Goal: Entertainment & Leisure: Consume media (video, audio)

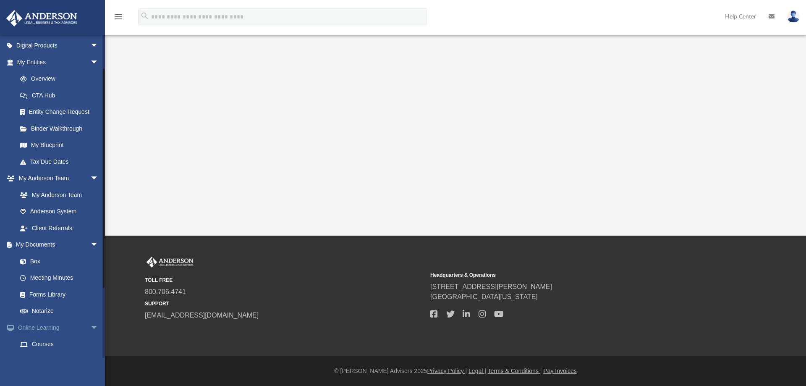
scroll to position [84, 0]
click at [90, 325] on span "arrow_drop_down" at bounding box center [98, 326] width 17 height 17
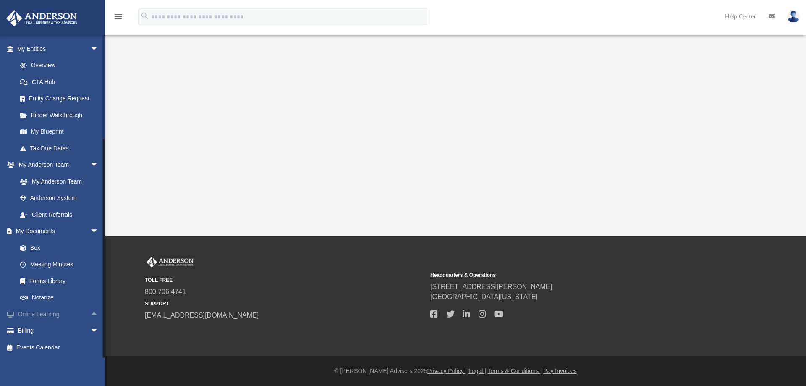
click at [90, 315] on span "arrow_drop_up" at bounding box center [98, 314] width 17 height 17
click at [37, 329] on link "Courses" at bounding box center [62, 331] width 100 height 17
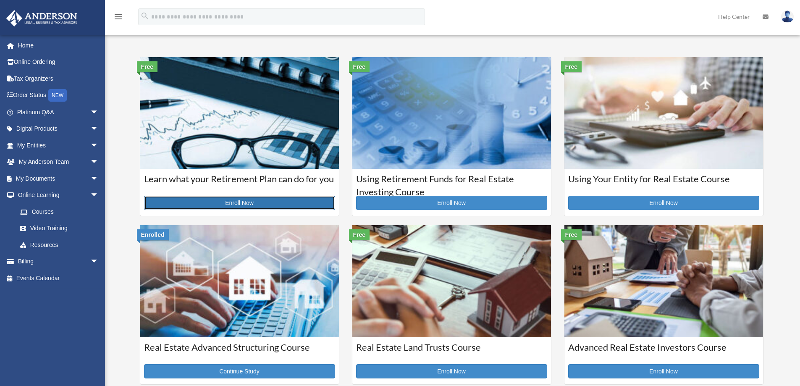
click at [247, 203] on link "Enroll Now" at bounding box center [239, 203] width 191 height 14
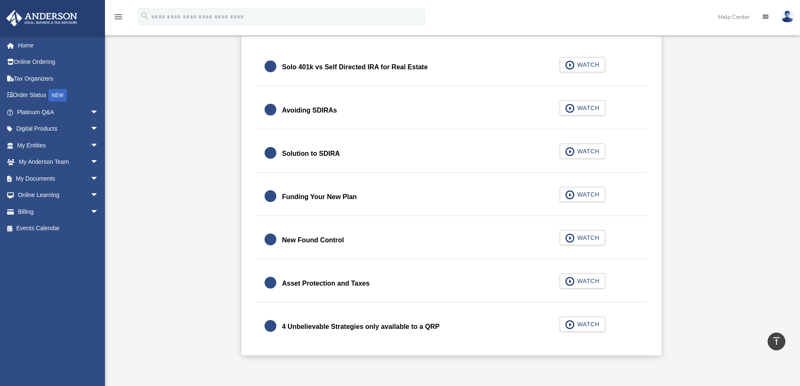
scroll to position [294, 0]
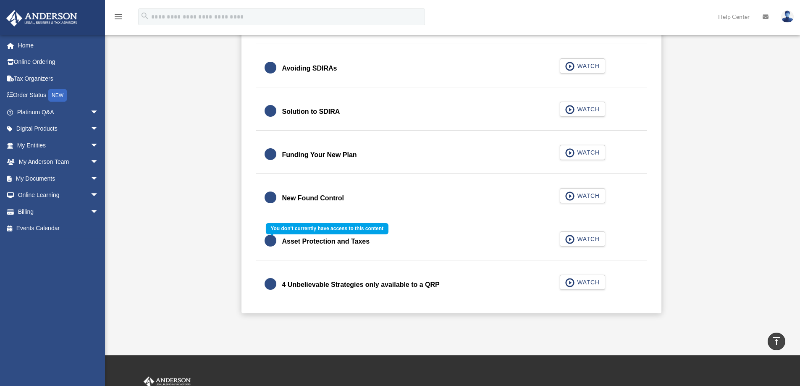
click at [584, 239] on div "Asset Protection and Taxes WATCH" at bounding box center [452, 241] width 412 height 37
click at [272, 240] on div "Asset Protection and Taxes WATCH" at bounding box center [452, 241] width 412 height 37
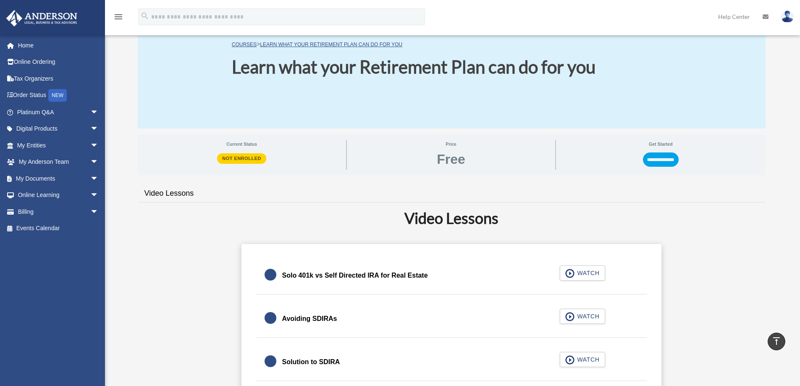
scroll to position [42, 0]
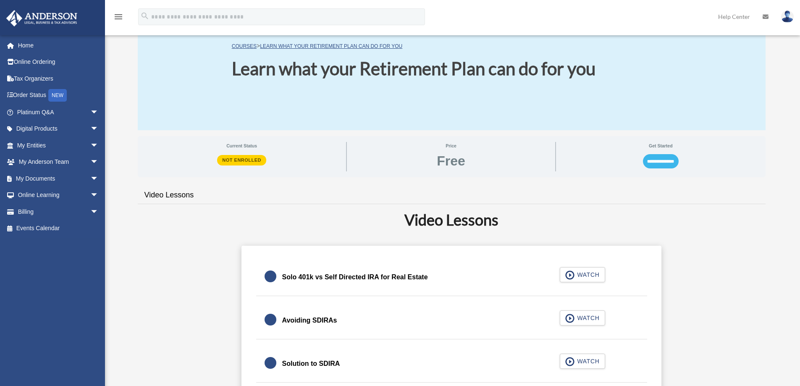
click at [656, 162] on input "**********" at bounding box center [661, 161] width 36 height 14
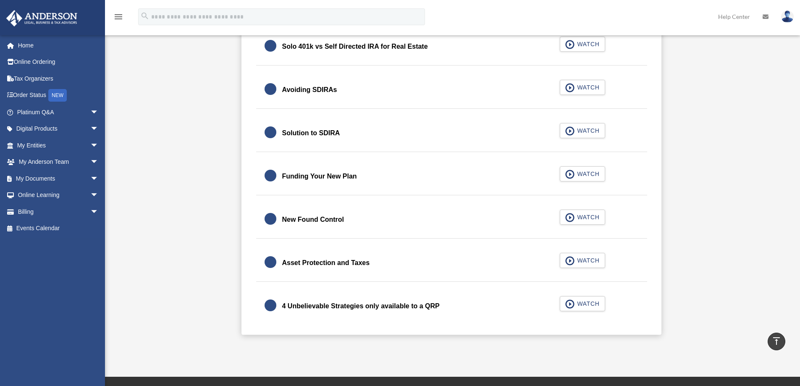
scroll to position [252, 0]
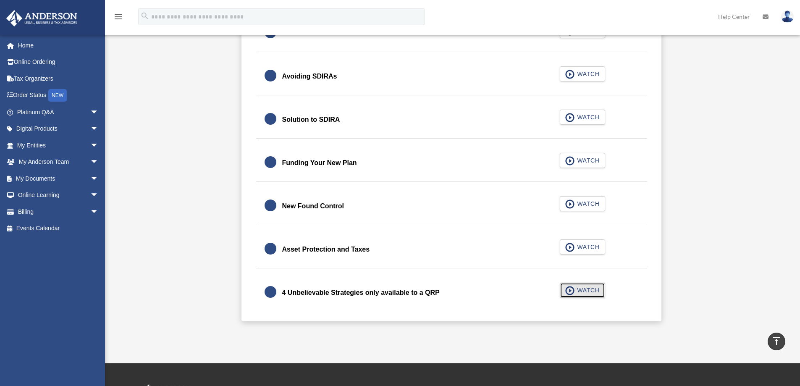
click at [588, 291] on span "WATCH" at bounding box center [587, 290] width 25 height 8
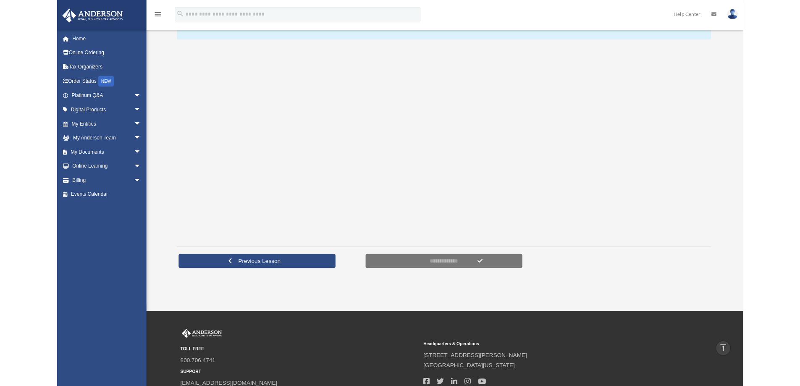
scroll to position [126, 0]
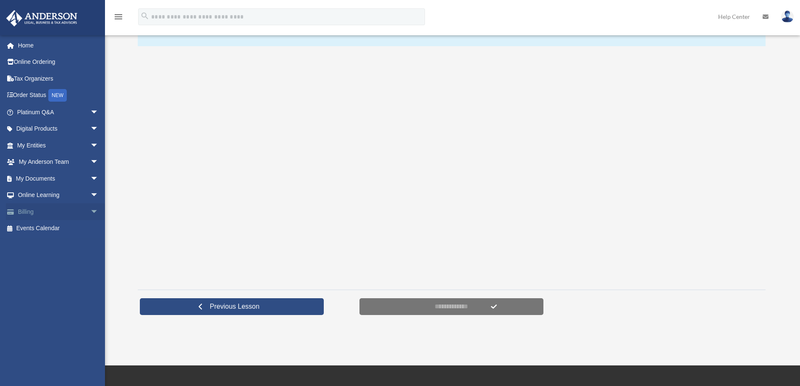
click at [25, 210] on link "Billing arrow_drop_down" at bounding box center [58, 211] width 105 height 17
click at [90, 210] on span "arrow_drop_down" at bounding box center [98, 211] width 17 height 17
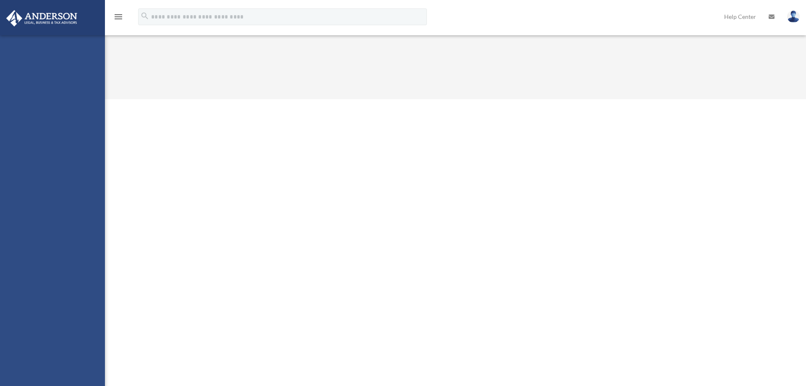
drag, startPoint x: 0, startPoint y: 0, endPoint x: 47, endPoint y: 223, distance: 227.5
click at [47, 223] on div "[PERSON_NAME][EMAIL_ADDRESS][PERSON_NAME][DOMAIN_NAME] Sign Out [PERSON_NAME][E…" at bounding box center [52, 228] width 105 height 386
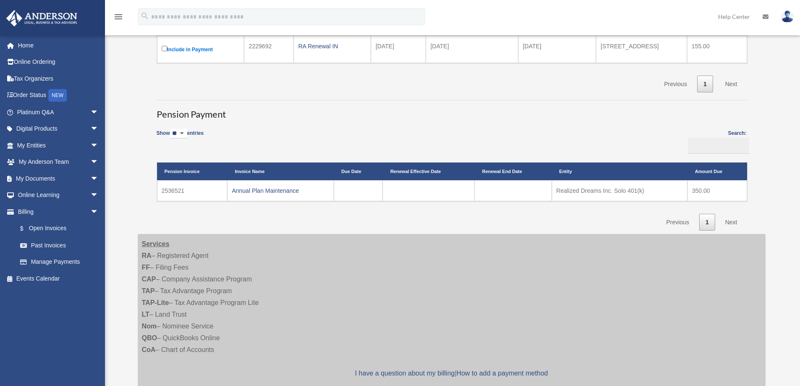
scroll to position [168, 0]
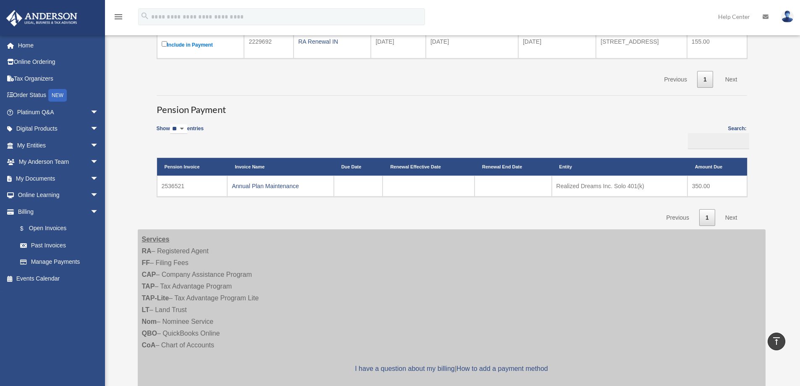
click at [366, 191] on td at bounding box center [358, 186] width 49 height 21
click at [515, 190] on td at bounding box center [513, 186] width 77 height 21
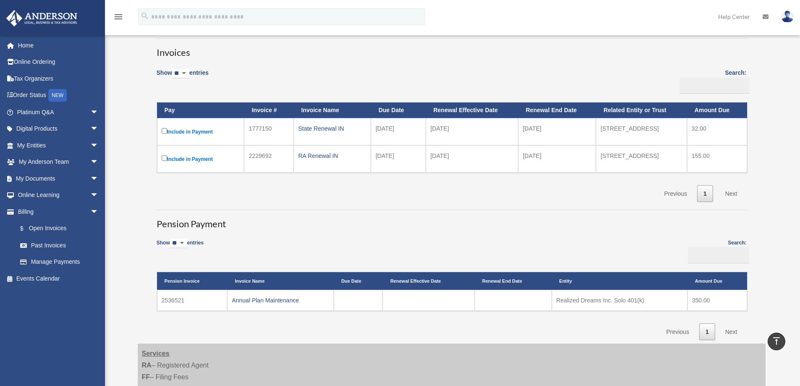
scroll to position [42, 0]
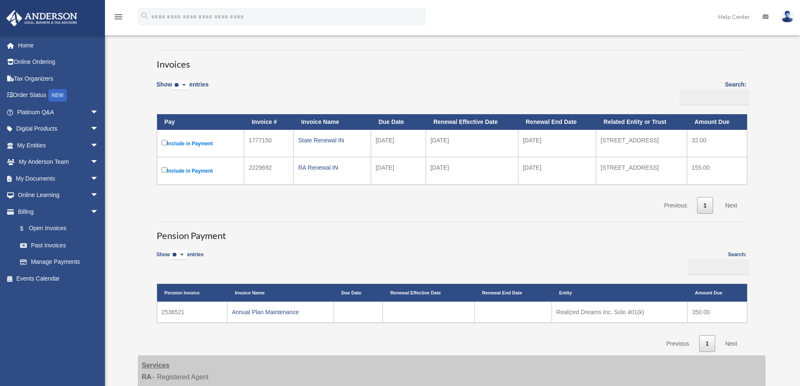
click at [185, 255] on select "** ** ** ***" at bounding box center [178, 255] width 17 height 10
click at [315, 262] on div "Show ** ** ** *** entries Search: Pension Invoice Invoice Name Due Date Renewal…" at bounding box center [452, 299] width 590 height 105
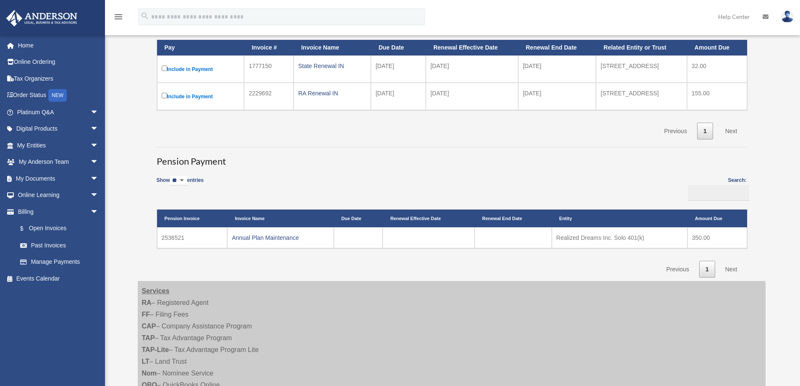
scroll to position [126, 0]
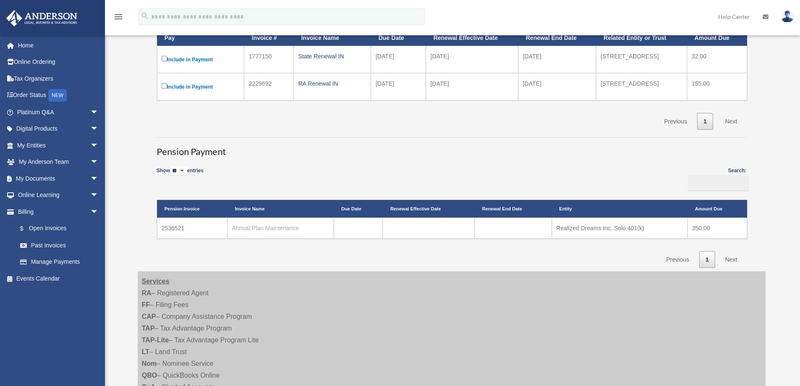
click at [291, 224] on td "Annual Plan Maintenance" at bounding box center [280, 228] width 106 height 21
click at [251, 225] on link "Annual Plan Maintenance" at bounding box center [265, 228] width 67 height 7
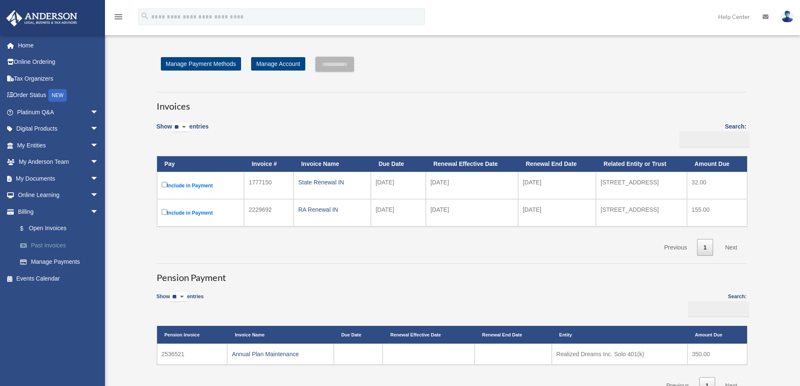
click at [38, 248] on link "Past Invoices" at bounding box center [62, 245] width 100 height 17
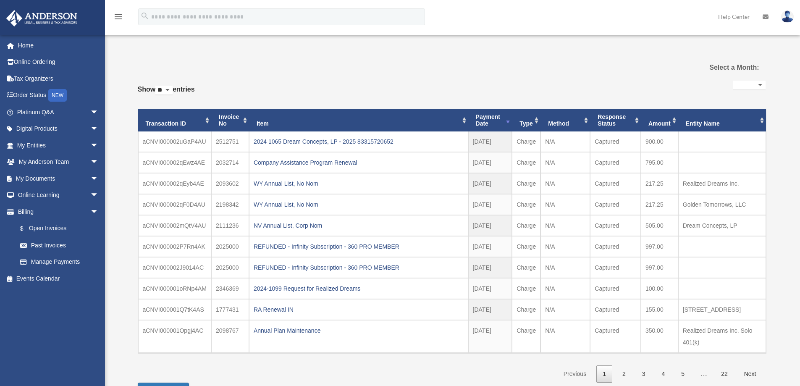
select select
click at [36, 195] on link "Online Learning arrow_drop_down" at bounding box center [58, 195] width 105 height 17
click at [90, 195] on span "arrow_drop_down" at bounding box center [98, 195] width 17 height 17
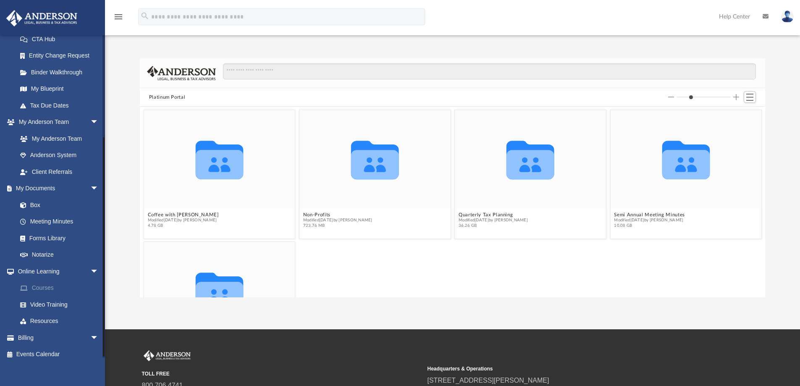
scroll to position [146, 0]
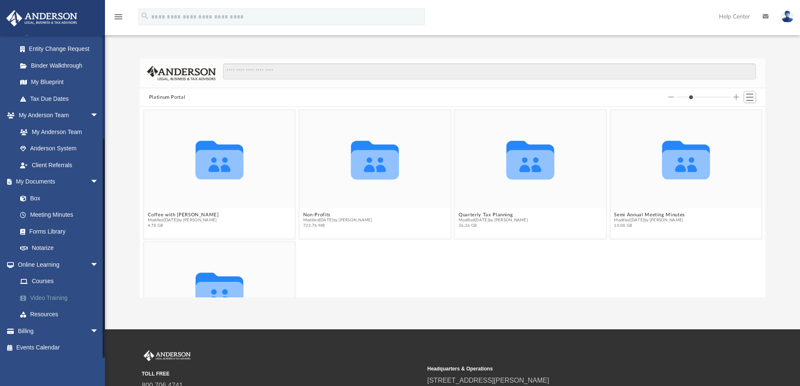
click at [46, 297] on link "Video Training" at bounding box center [62, 297] width 100 height 17
click at [48, 296] on link "Video Training" at bounding box center [62, 297] width 100 height 17
click at [43, 312] on link "Resources" at bounding box center [62, 314] width 100 height 17
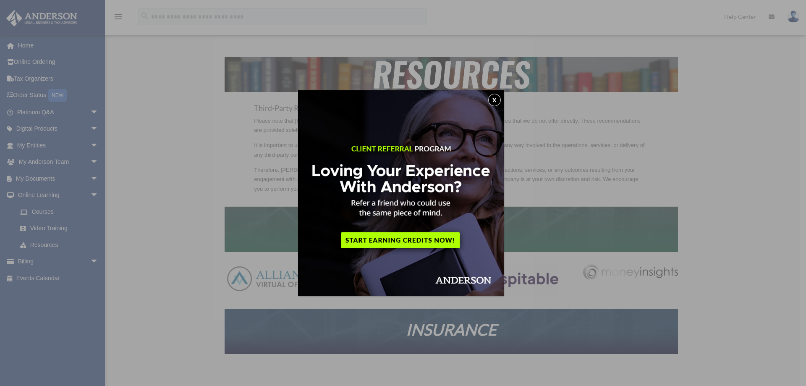
click at [401, 238] on img at bounding box center [401, 193] width 206 height 206
click at [499, 95] on button "x" at bounding box center [494, 100] width 13 height 13
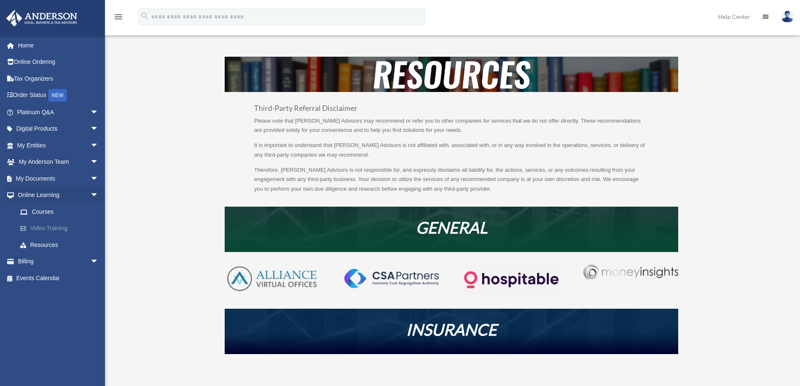
click at [49, 229] on link "Video Training" at bounding box center [62, 228] width 100 height 17
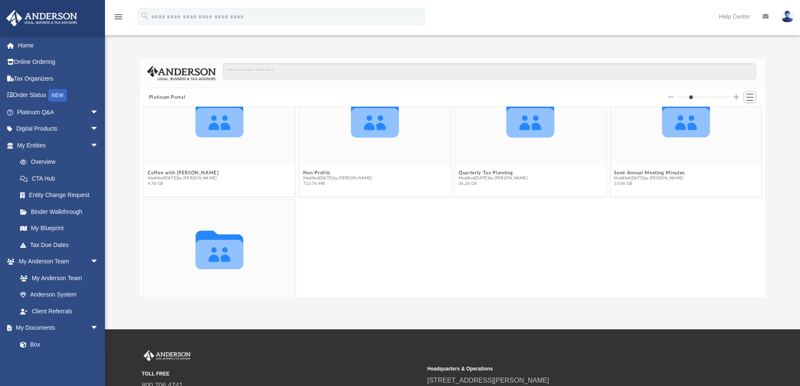
scroll to position [77, 0]
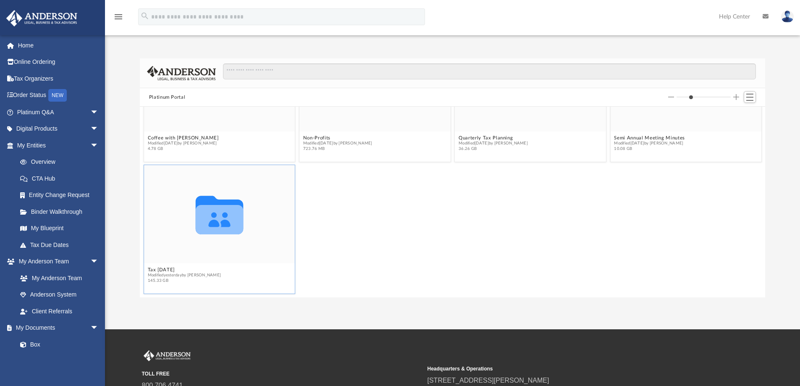
click at [205, 221] on icon "grid" at bounding box center [219, 219] width 48 height 29
click at [222, 236] on icon "Collaborated Folder" at bounding box center [219, 214] width 91 height 59
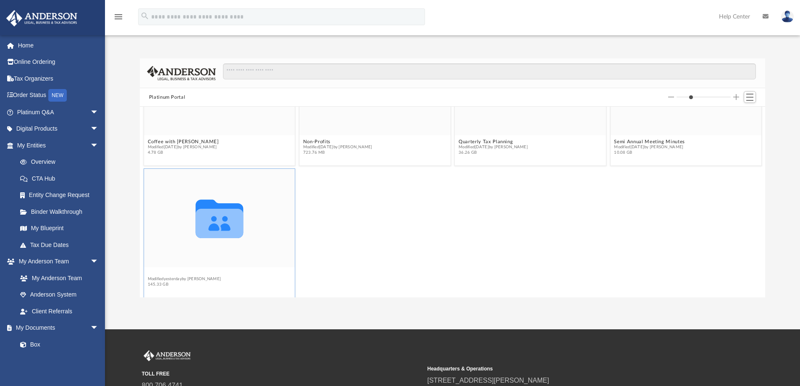
click at [160, 271] on button "Tax Tuesday" at bounding box center [183, 273] width 73 height 5
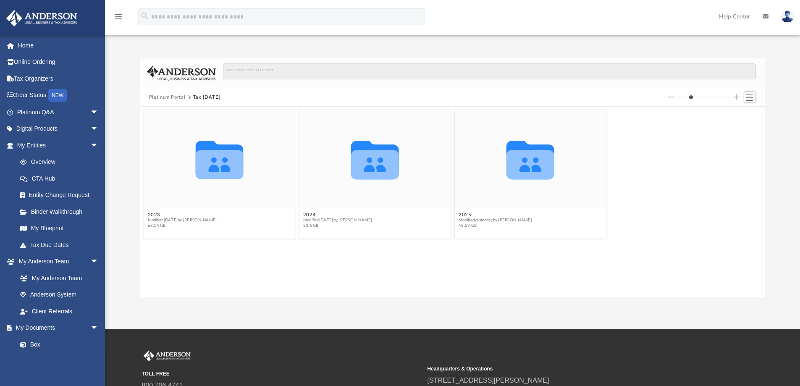
scroll to position [0, 0]
click at [463, 215] on button "2025" at bounding box center [495, 214] width 73 height 5
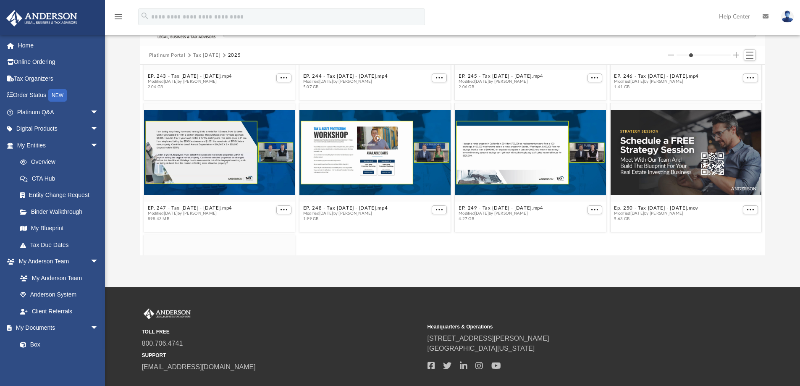
scroll to position [346, 0]
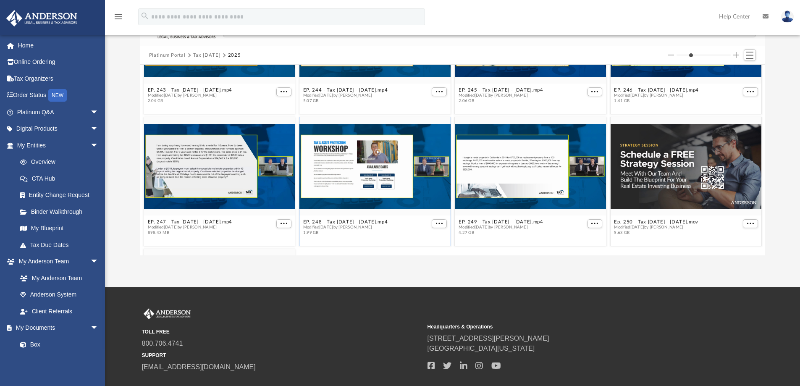
click at [357, 176] on div "grid" at bounding box center [374, 166] width 151 height 98
click at [437, 224] on span "More options" at bounding box center [439, 223] width 7 height 4
click at [420, 195] on li "Preview" at bounding box center [426, 193] width 24 height 9
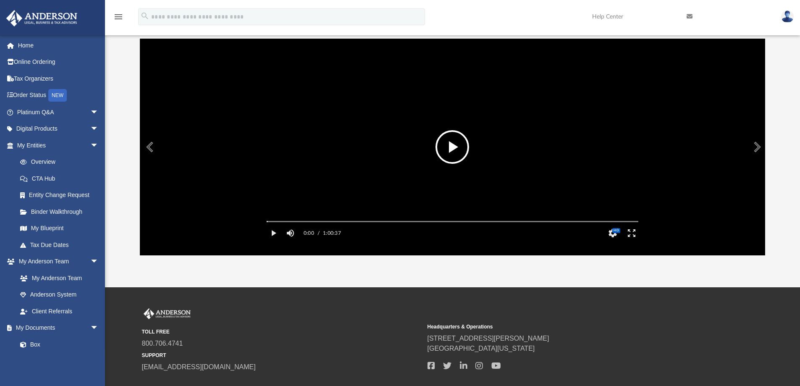
drag, startPoint x: 448, startPoint y: 145, endPoint x: 461, endPoint y: 147, distance: 12.8
click at [448, 145] on button "File preview" at bounding box center [453, 147] width 34 height 34
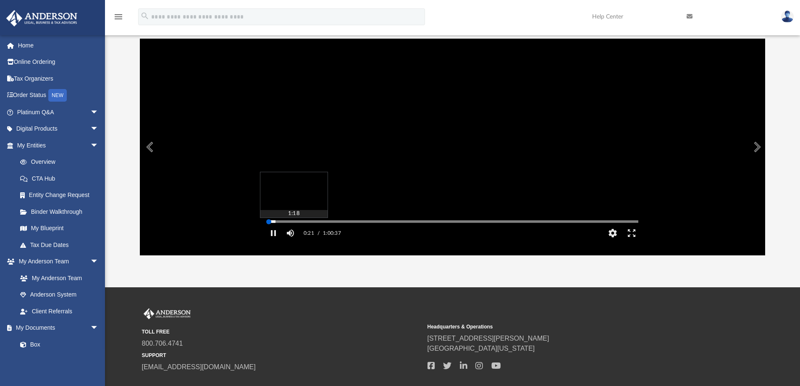
click at [275, 222] on div "Media Slider" at bounding box center [453, 221] width 372 height 1
click at [282, 235] on div "Autoplay Disabled Speed Normal Quality Auto Subtitles/CC Off Audio Autoplay Dis…" at bounding box center [453, 147] width 626 height 217
click at [291, 225] on div "Media Slider" at bounding box center [452, 221] width 385 height 7
click at [291, 233] on div "Autoplay Disabled Speed Normal Quality Auto Subtitles/CC Off Audio Autoplay Dis…" at bounding box center [453, 147] width 626 height 217
click at [348, 233] on div "Autoplay Disabled Speed Normal Quality Auto Subtitles/CC Off Audio Autoplay Dis…" at bounding box center [453, 147] width 626 height 217
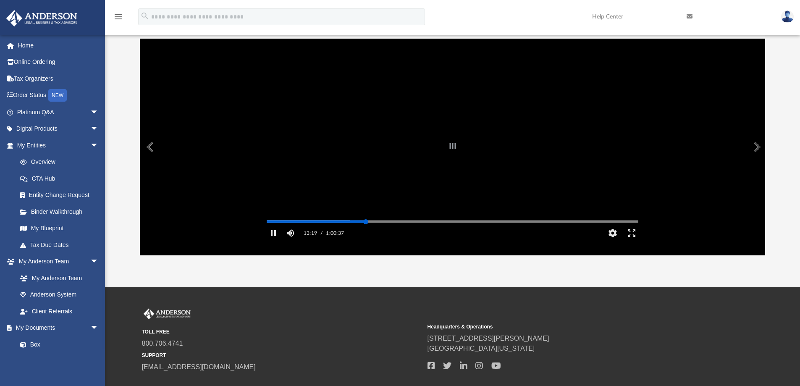
click at [366, 233] on div "Autoplay Disabled Speed Normal Quality Auto Subtitles/CC Off Audio Autoplay Dis…" at bounding box center [453, 147] width 626 height 217
click at [387, 235] on div "Autoplay Disabled Speed Normal Quality Auto Subtitles/CC Off Audio Autoplay Dis…" at bounding box center [453, 147] width 626 height 217
click at [632, 241] on button "Enter fullscreen" at bounding box center [631, 233] width 19 height 17
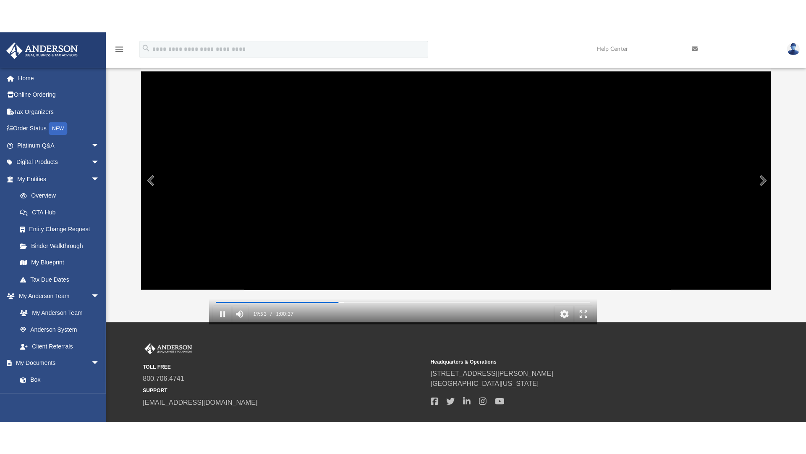
scroll to position [185, 625]
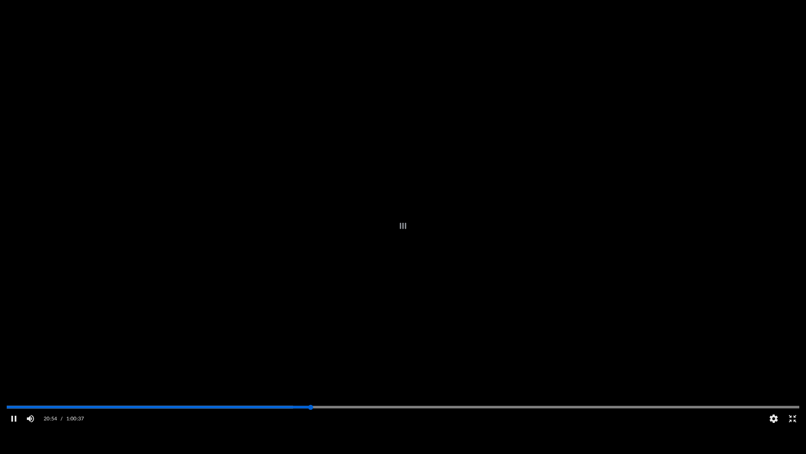
click at [311, 386] on div "Autoplay Disabled Speed Normal Quality Auto Subtitles/CC Off Audio Autoplay Dis…" at bounding box center [403, 227] width 806 height 454
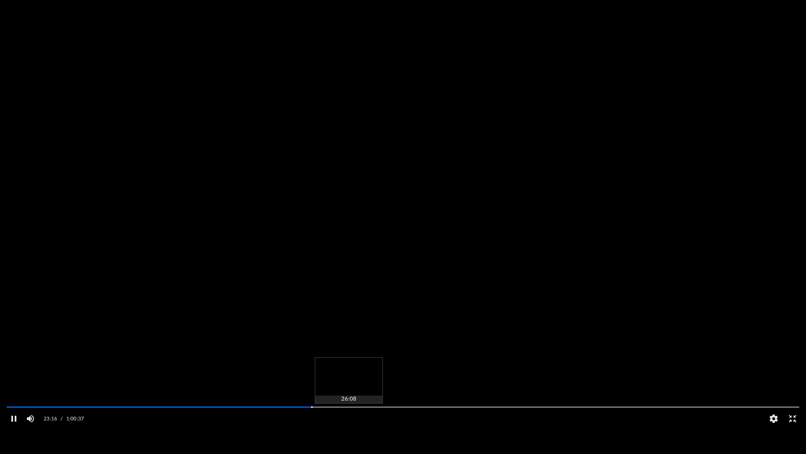
click at [349, 386] on div "Autoplay Disabled Speed Normal Quality Auto Subtitles/CC Off Audio Autoplay Dis…" at bounding box center [403, 227] width 806 height 454
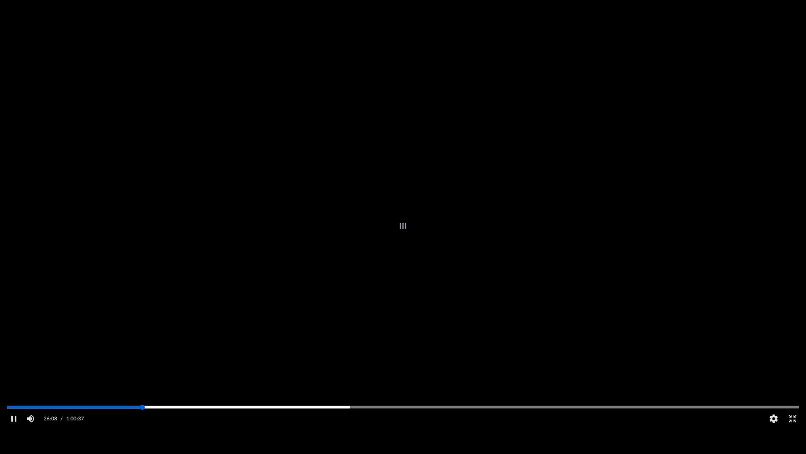
click at [142, 386] on div "Autoplay Disabled Speed Normal Quality Auto Subtitles/CC Off Audio Autoplay Dis…" at bounding box center [403, 227] width 806 height 454
click at [165, 386] on div "Media Slider" at bounding box center [403, 406] width 793 height 1
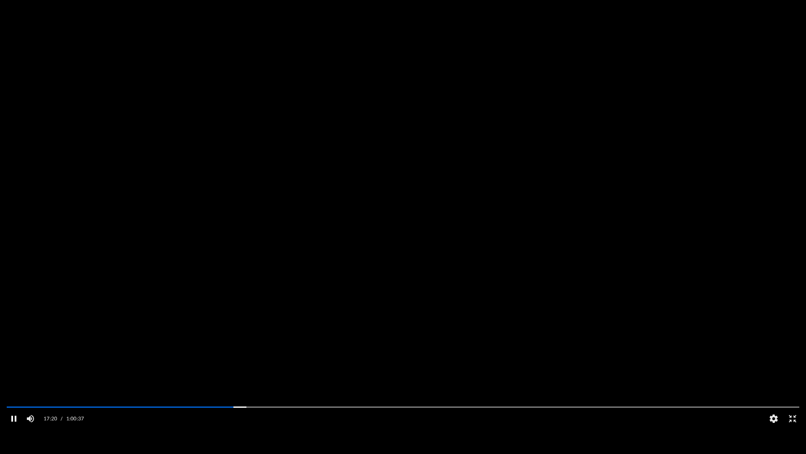
click at [14, 386] on button "Pause" at bounding box center [13, 418] width 19 height 17
click at [794, 386] on button "Exit fullscreen" at bounding box center [792, 418] width 19 height 17
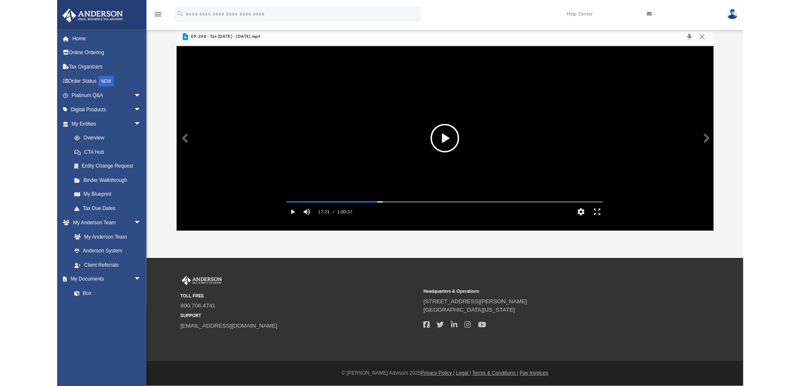
scroll to position [185, 619]
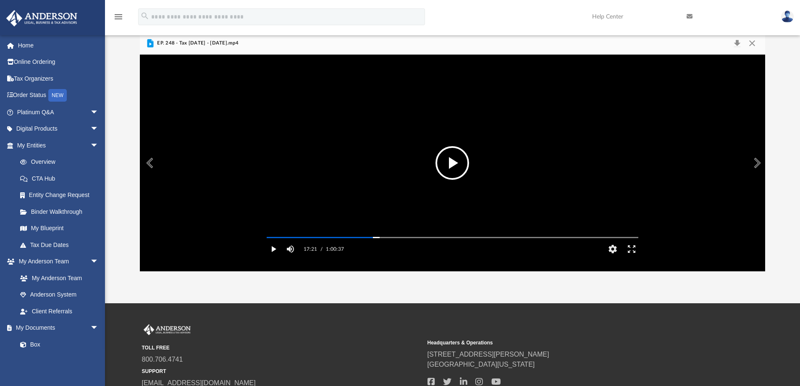
click at [273, 257] on button "Play" at bounding box center [273, 249] width 19 height 17
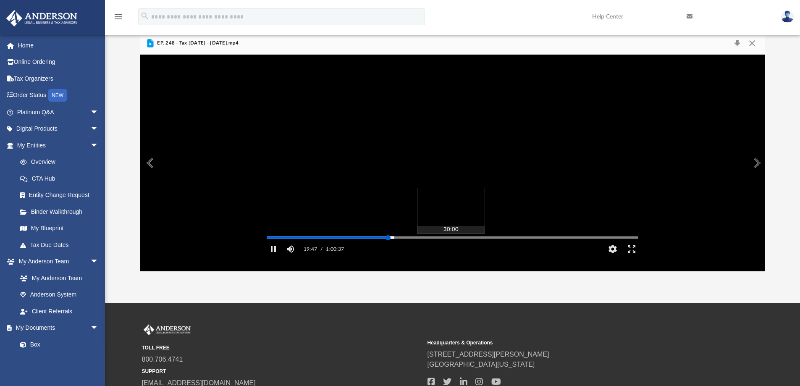
click at [451, 250] on div "Autoplay Disabled Speed Normal Quality Auto Subtitles/CC Off Audio Autoplay Dis…" at bounding box center [453, 163] width 626 height 217
click at [491, 249] on div "Autoplay Disabled Speed Normal Quality Auto Subtitles/CC Off Audio Autoplay Dis…" at bounding box center [453, 163] width 626 height 217
click at [150, 165] on button "Preview" at bounding box center [149, 163] width 18 height 24
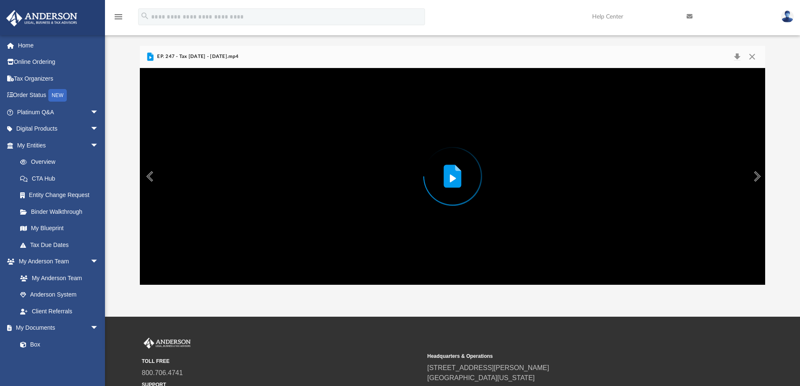
scroll to position [0, 0]
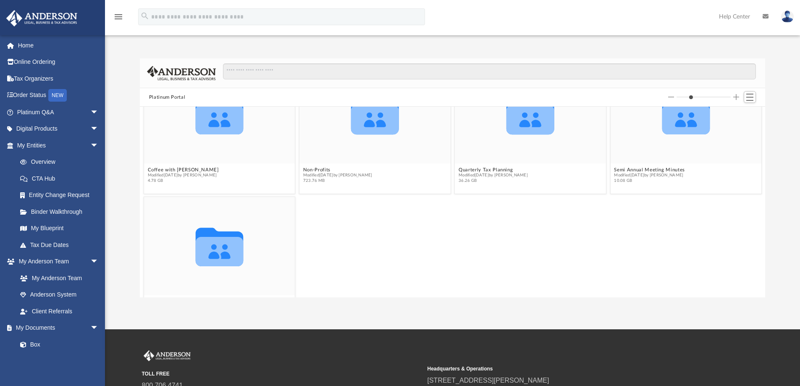
scroll to position [77, 0]
